Goal: Register for event/course

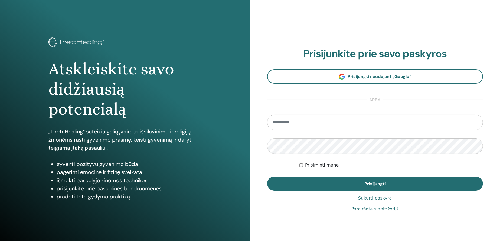
click at [317, 119] on input "email" at bounding box center [375, 123] width 216 height 16
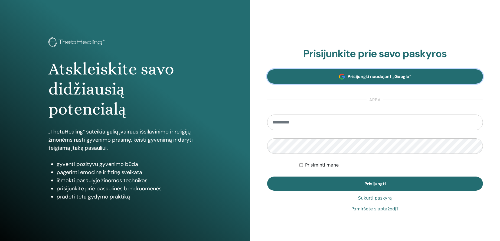
click at [399, 76] on font "Prisijungti naudojant „Google“" at bounding box center [380, 77] width 64 height 6
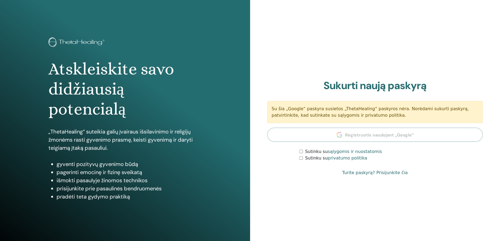
click at [301, 160] on div "Sutinku su privatumo politika" at bounding box center [392, 158] width 184 height 7
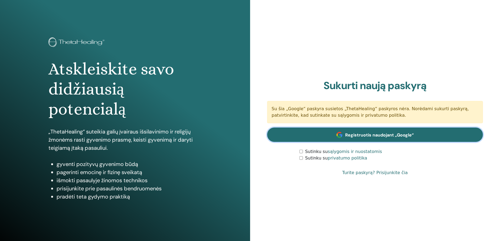
click at [379, 132] on font "Registruotis naudojant „Google“" at bounding box center [379, 135] width 69 height 6
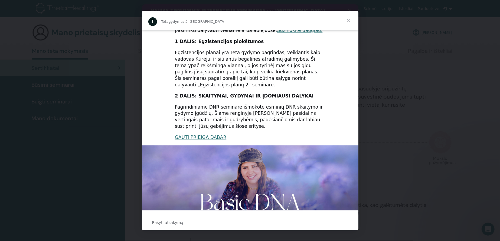
scroll to position [80, 0]
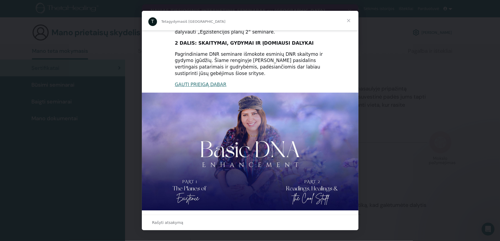
click at [349, 21] on span "Uždaryti" at bounding box center [349, 21] width 20 height 20
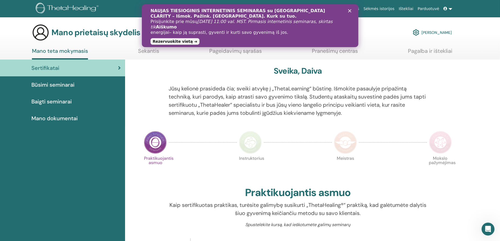
click at [352, 11] on div "Uždaryti" at bounding box center [350, 10] width 5 height 3
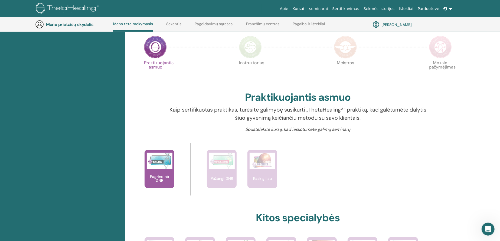
scroll to position [150, 0]
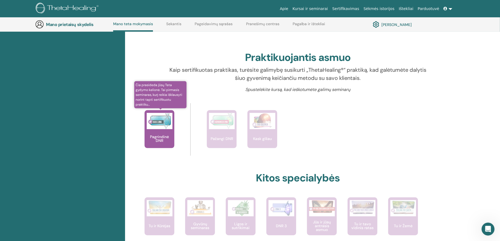
click at [154, 135] on font "Pagrindinė DNR" at bounding box center [159, 138] width 19 height 9
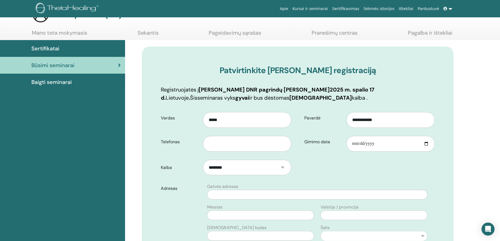
scroll to position [27, 0]
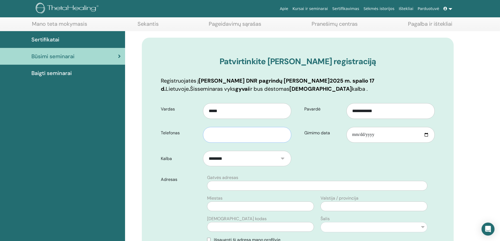
click at [231, 136] on input "text" at bounding box center [247, 135] width 88 height 16
type input "**********"
click at [362, 135] on input "Gimimo data" at bounding box center [391, 135] width 88 height 16
click at [367, 135] on input "Gimimo data" at bounding box center [391, 135] width 88 height 16
type input "**********"
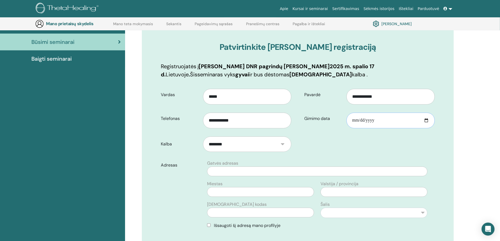
scroll to position [67, 0]
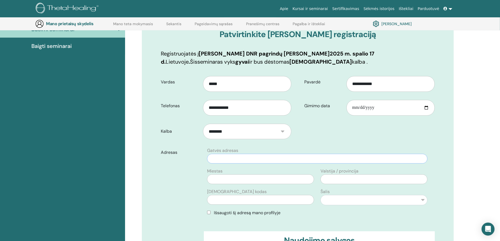
click at [243, 158] on input "text" at bounding box center [317, 159] width 221 height 10
type input "**********"
type input "********"
select select "***"
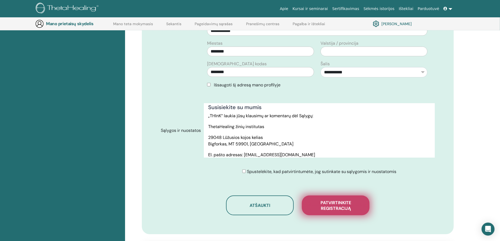
scroll to position [230, 0]
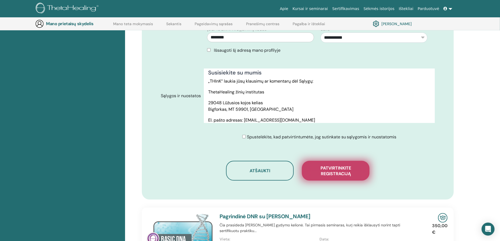
click at [334, 167] on font "Patvirtinkite registraciją" at bounding box center [336, 170] width 31 height 11
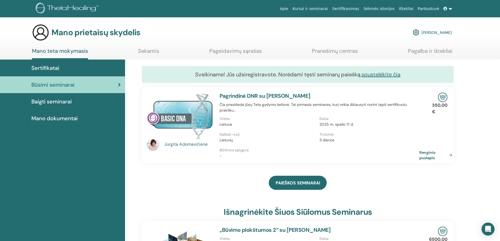
click at [450, 7] on link at bounding box center [448, 9] width 13 height 10
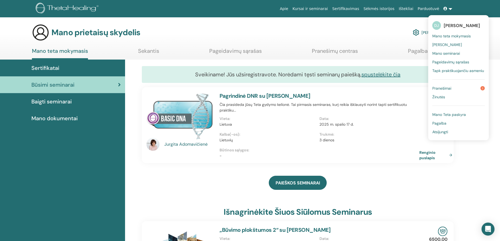
click at [449, 87] on font "Pranešimai" at bounding box center [442, 88] width 19 height 5
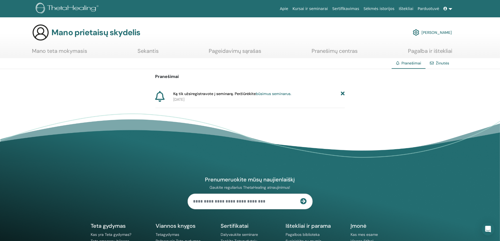
click at [451, 9] on link at bounding box center [448, 9] width 13 height 10
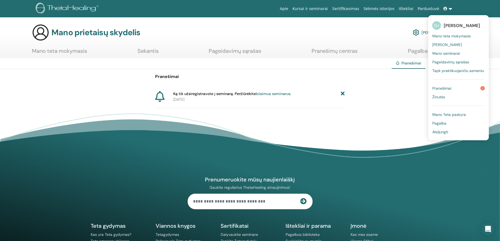
click at [440, 113] on font "Mano Teta paskyra" at bounding box center [450, 114] width 34 height 5
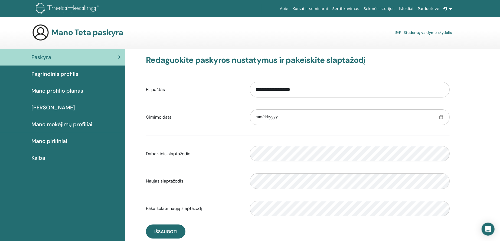
click at [449, 8] on link at bounding box center [448, 9] width 13 height 10
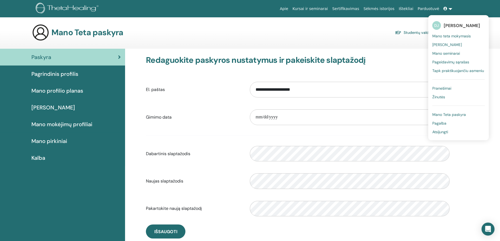
click at [446, 35] on font "Mano teta mokymasis" at bounding box center [452, 36] width 38 height 5
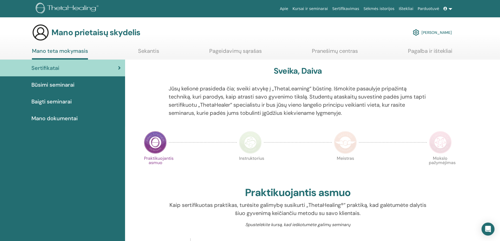
click at [356, 7] on font "Sertifikavimas" at bounding box center [345, 9] width 27 height 4
drag, startPoint x: 466, startPoint y: 0, endPoint x: 464, endPoint y: 103, distance: 103.0
click at [59, 119] on font "Mano dokumentai" at bounding box center [54, 118] width 46 height 7
click at [61, 116] on font "Mano dokumentai" at bounding box center [54, 118] width 46 height 7
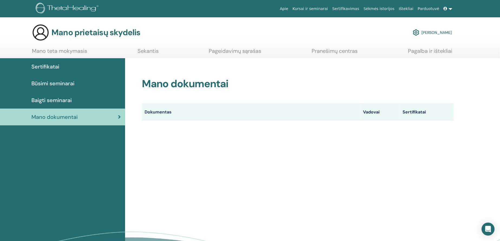
click at [51, 66] on font "Sertifikatai" at bounding box center [45, 66] width 28 height 7
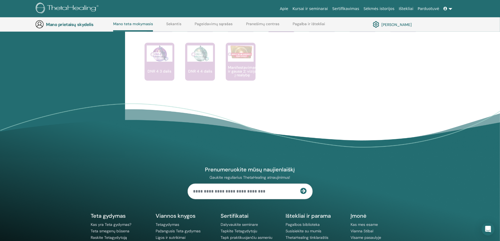
scroll to position [475, 0]
